Goal: Task Accomplishment & Management: Manage account settings

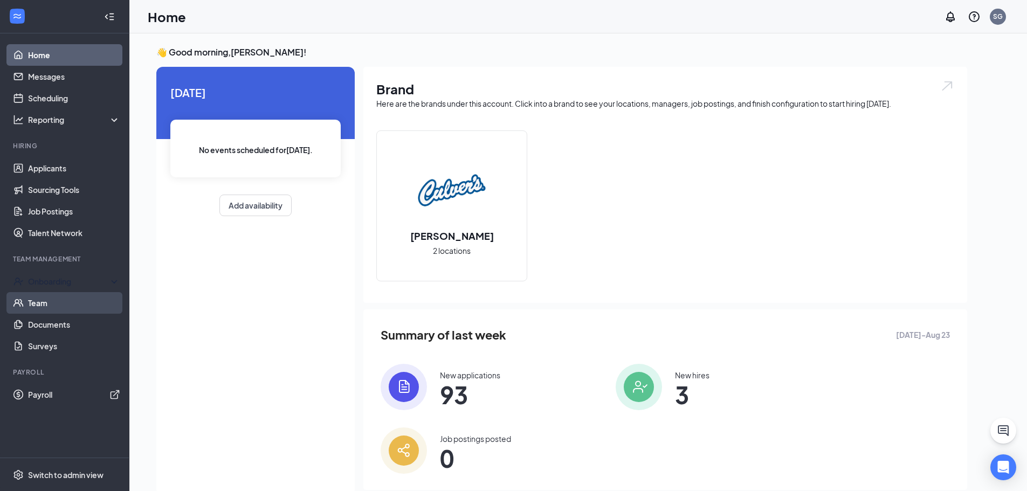
drag, startPoint x: 33, startPoint y: 285, endPoint x: 44, endPoint y: 307, distance: 23.9
click at [33, 285] on div "Onboarding" at bounding box center [69, 281] width 83 height 11
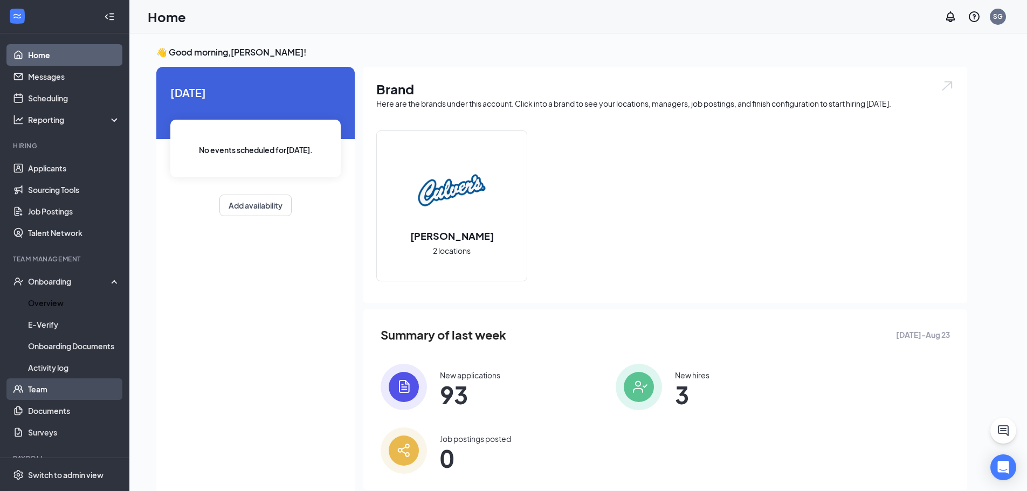
click at [44, 307] on link "Overview" at bounding box center [74, 303] width 92 height 22
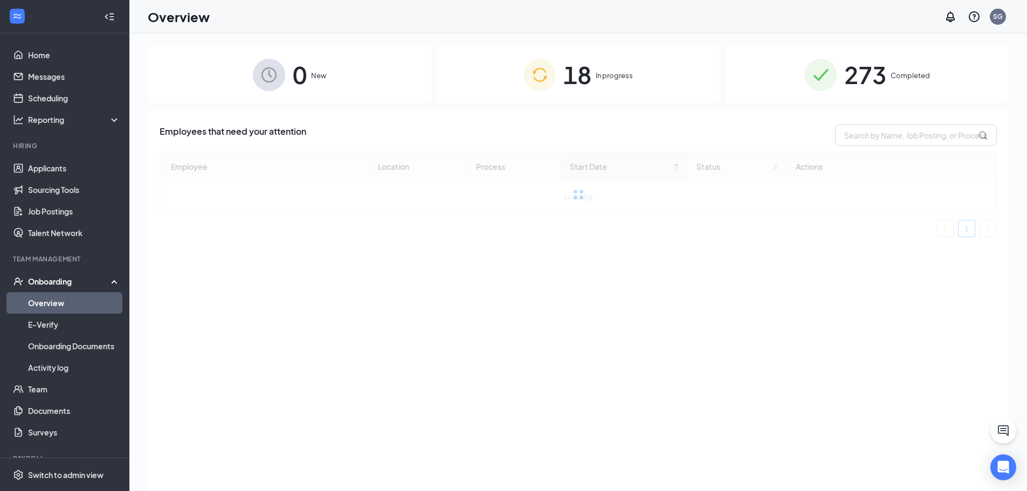
click at [613, 81] on span "In progress" at bounding box center [614, 75] width 37 height 11
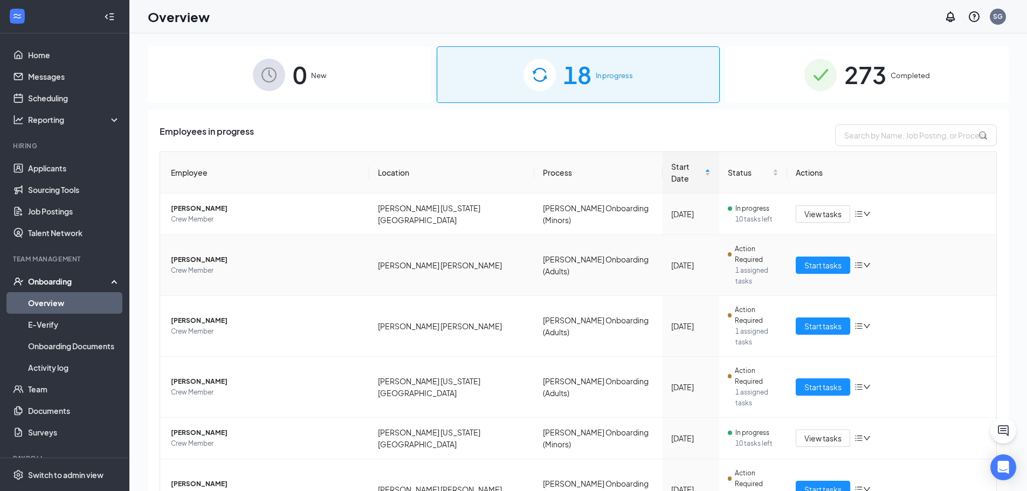
scroll to position [121, 0]
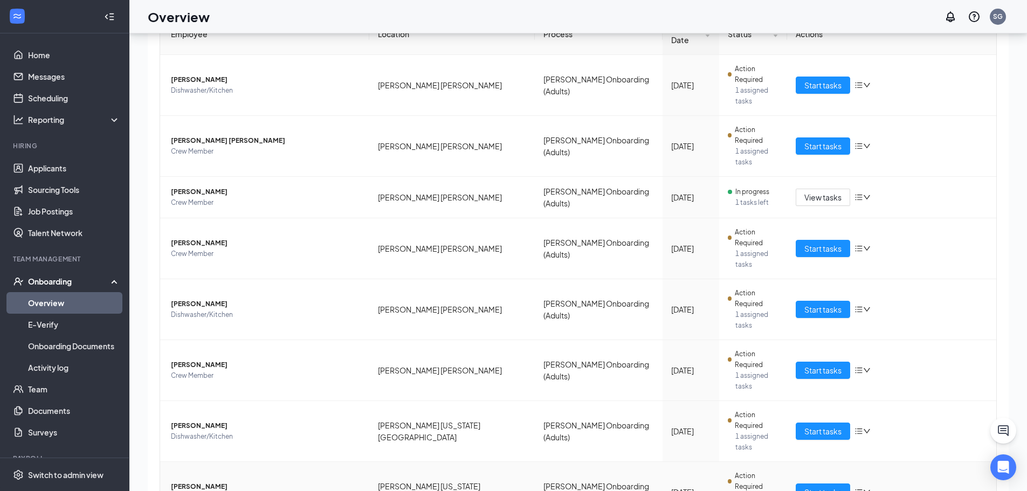
scroll to position [43, 0]
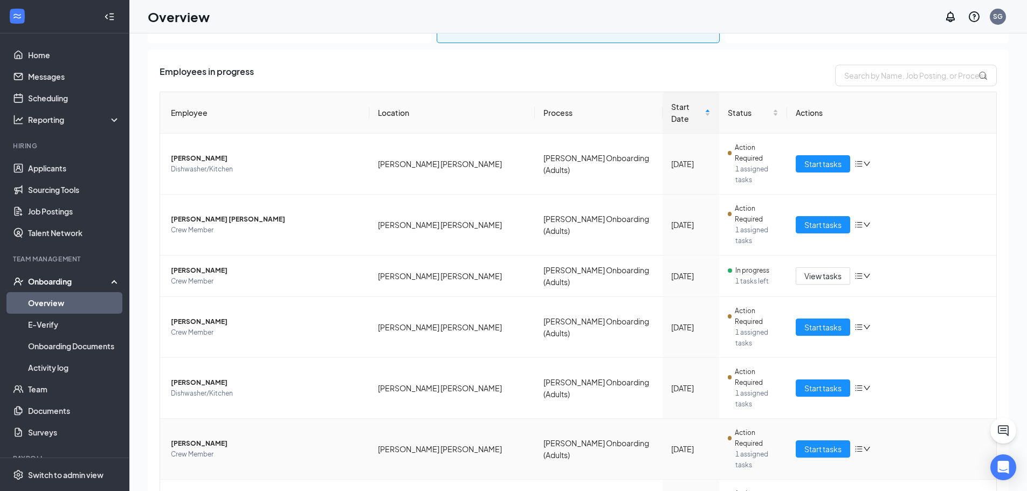
click at [213, 438] on span "[PERSON_NAME]" at bounding box center [266, 443] width 190 height 11
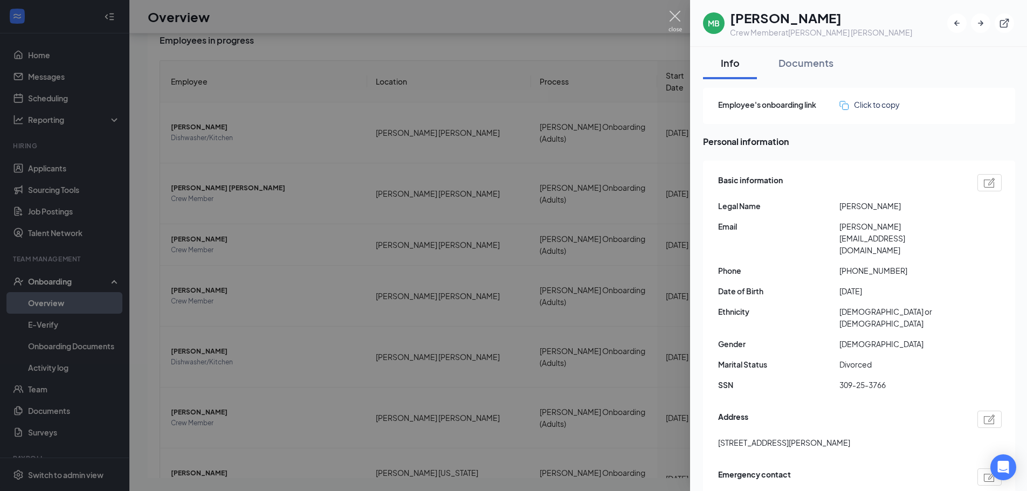
click at [676, 22] on img at bounding box center [674, 21] width 13 height 21
